Goal: Connect with others: Connect with others

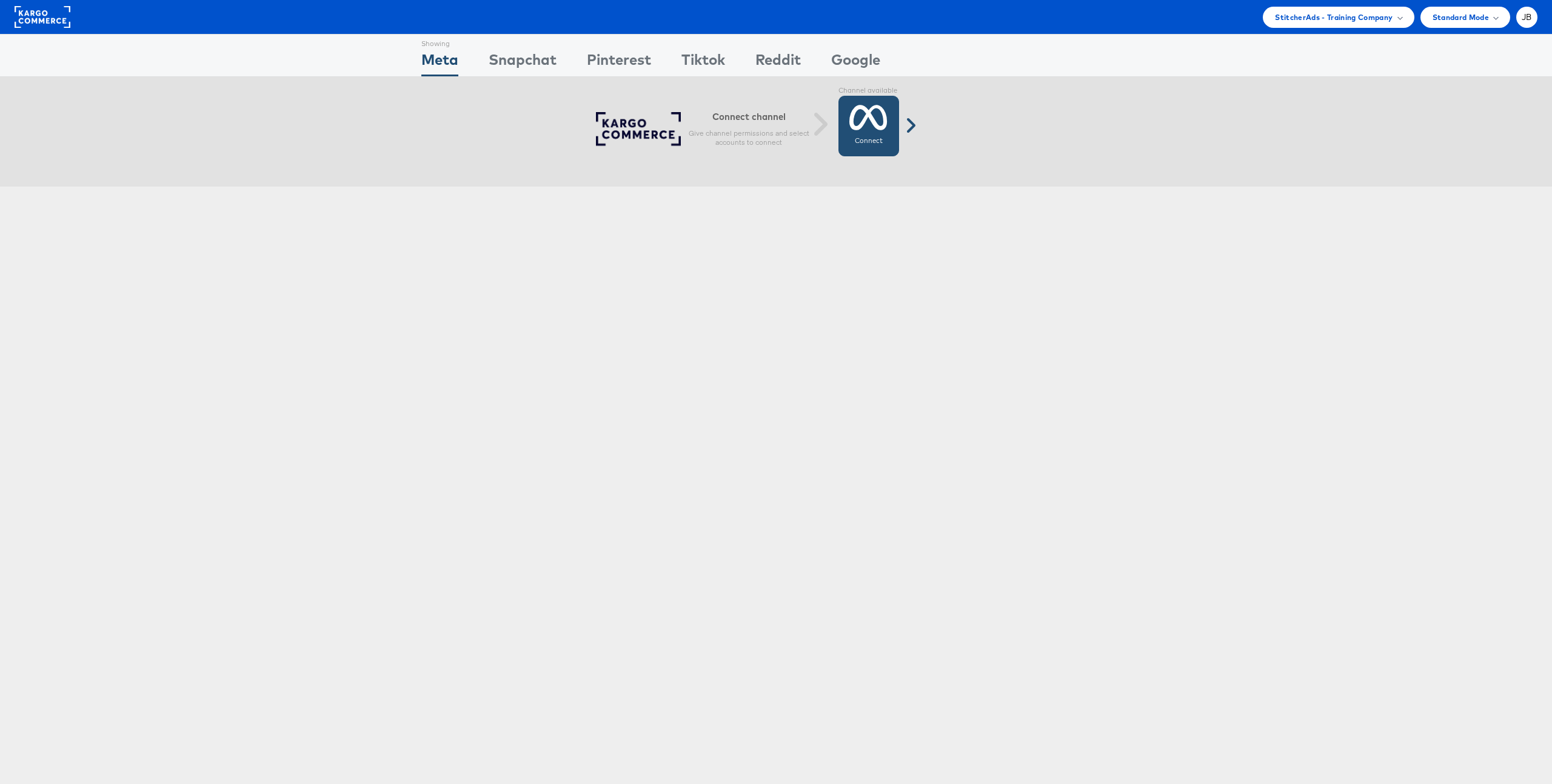
click at [872, 137] on label "Connect" at bounding box center [868, 141] width 28 height 10
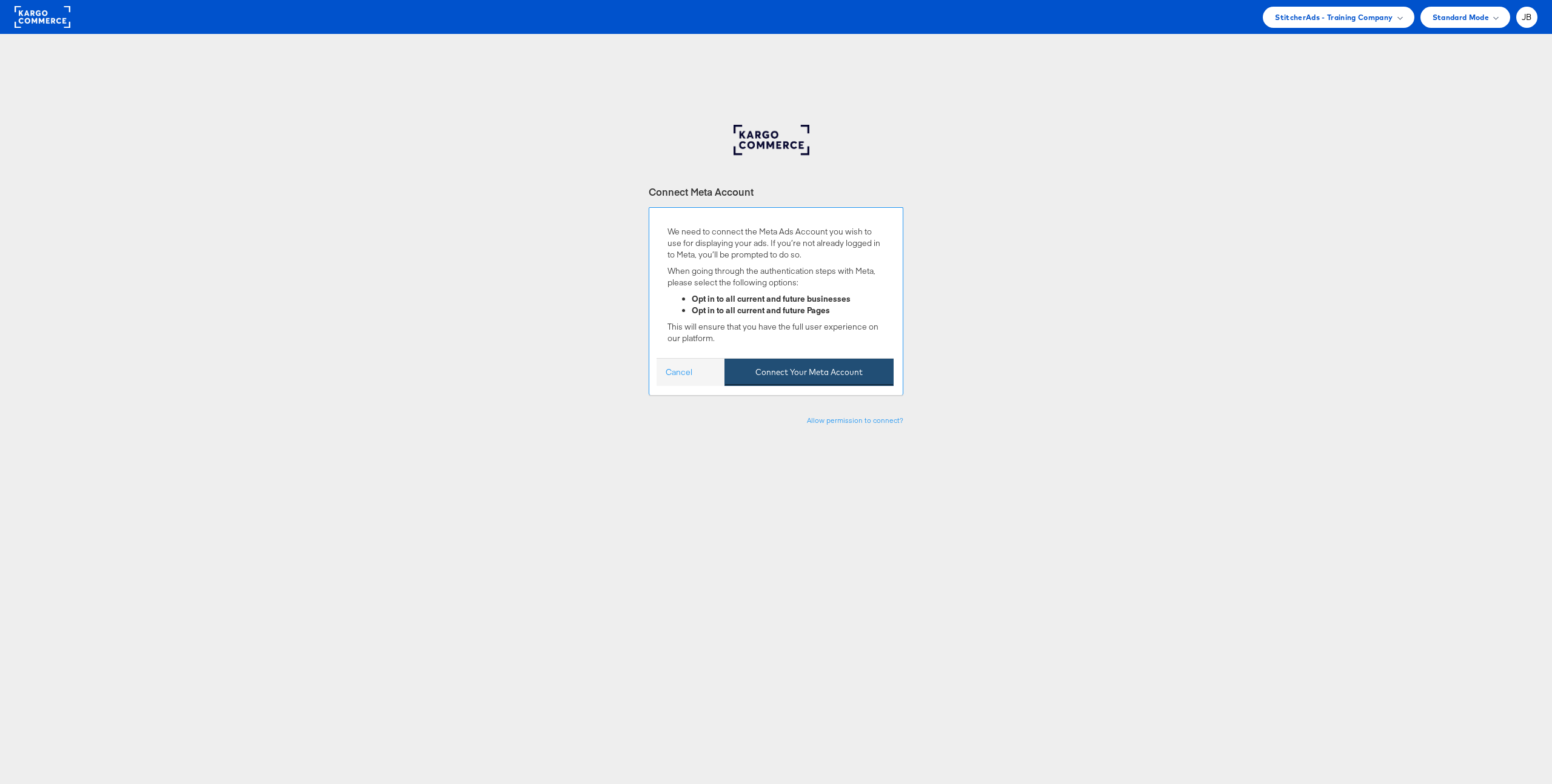
click at [818, 369] on button "Connect Your Meta Account" at bounding box center [809, 372] width 169 height 27
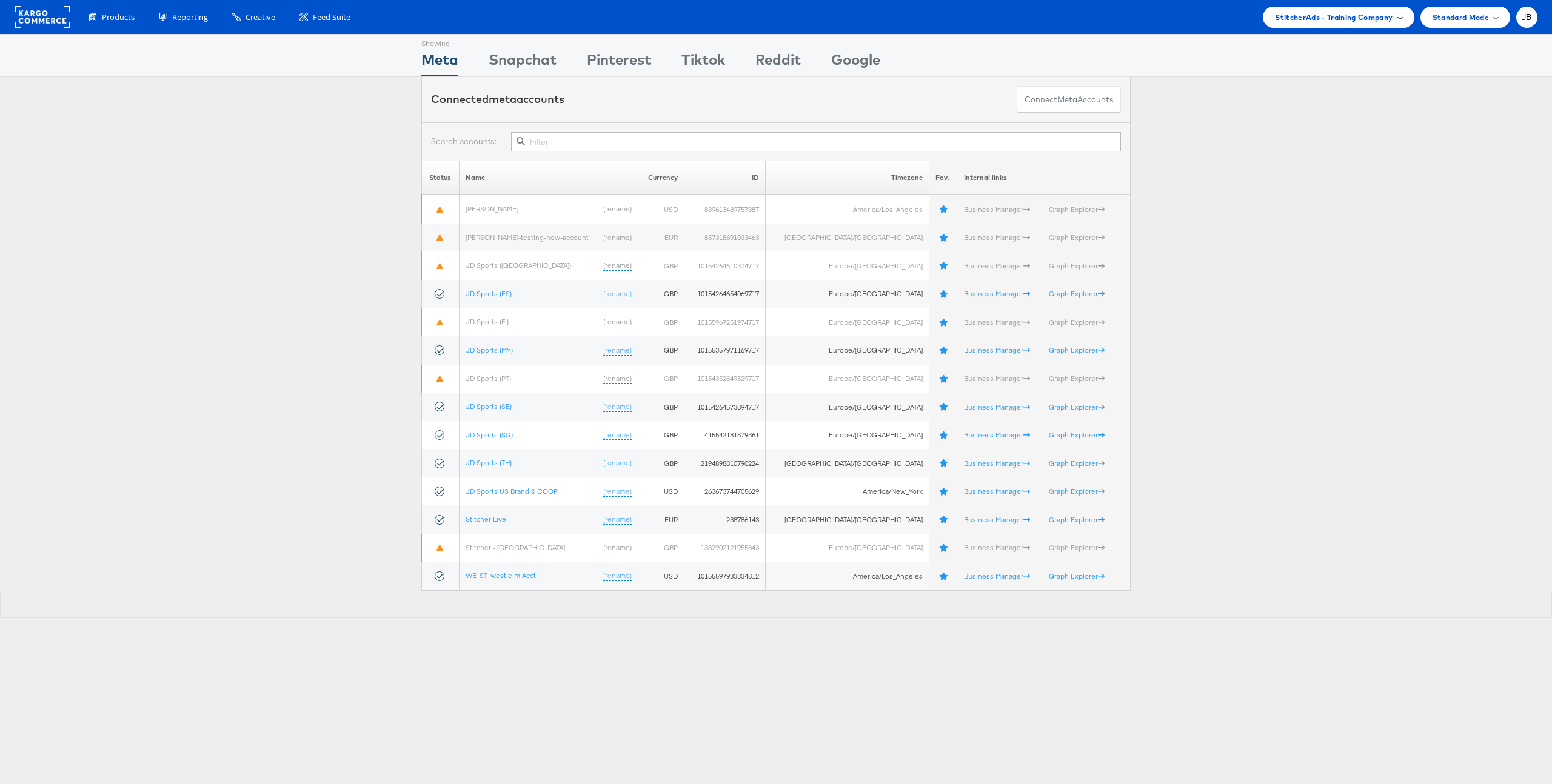
click at [1367, 18] on span "StitcherAds - Training Company" at bounding box center [1334, 17] width 118 height 13
click at [1324, 110] on link "JB's Company" at bounding box center [1351, 114] width 107 height 12
